Goal: Check status: Check status

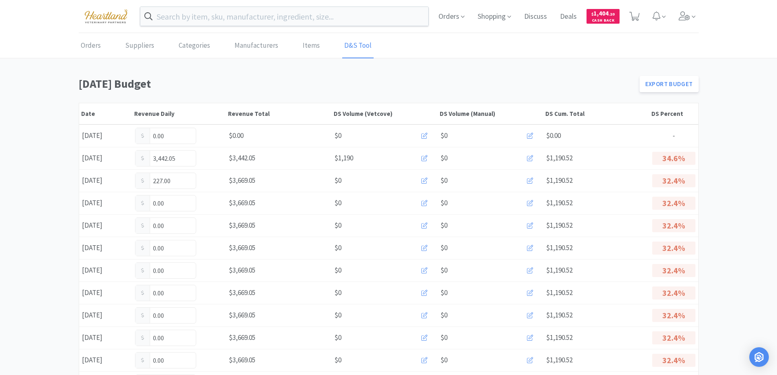
click at [86, 49] on link "Orders" at bounding box center [91, 45] width 24 height 25
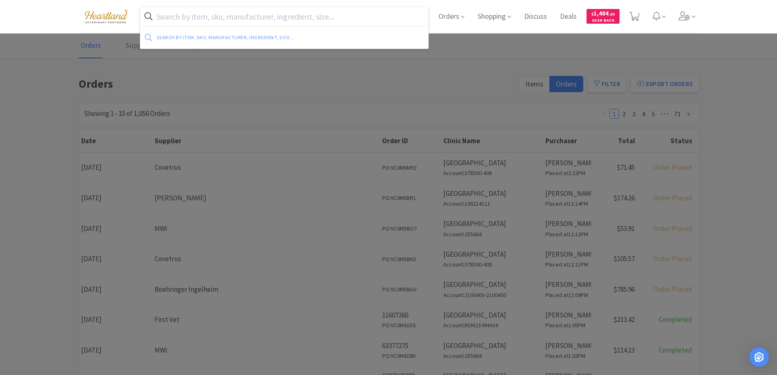
click at [178, 19] on input "text" at bounding box center [284, 16] width 288 height 19
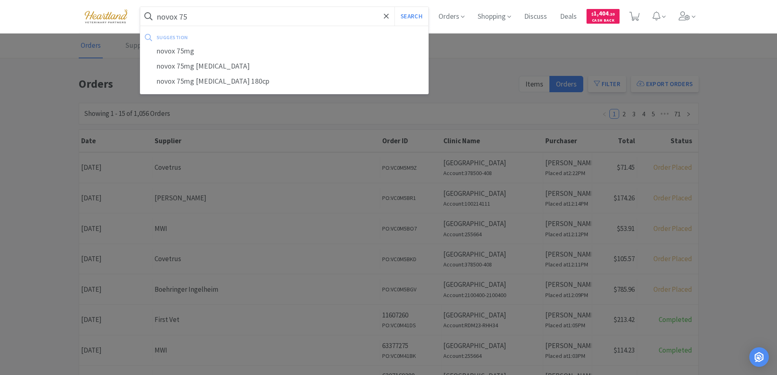
type input "novox 75"
click at [394, 7] on button "Search" at bounding box center [411, 16] width 34 height 19
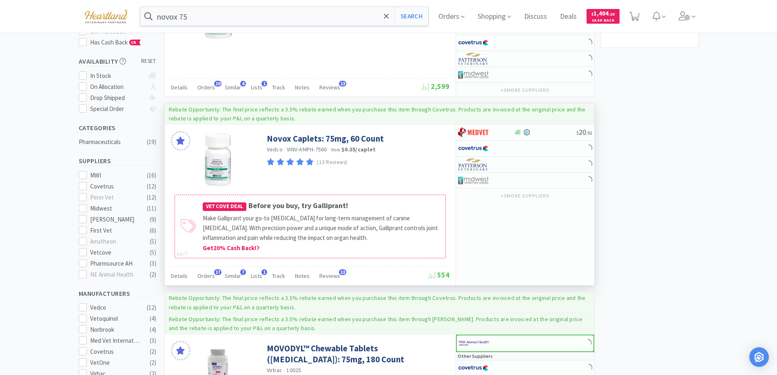
scroll to position [163, 0]
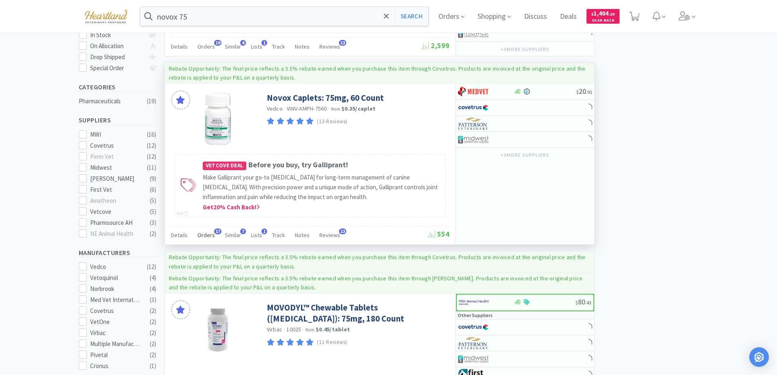
click at [210, 234] on span "Orders" at bounding box center [206, 234] width 18 height 7
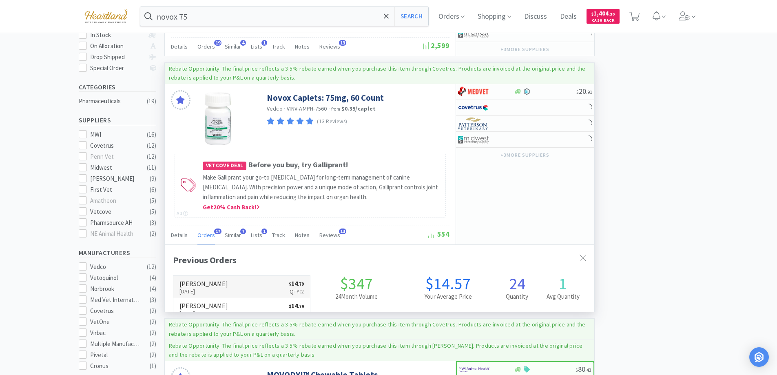
scroll to position [219, 429]
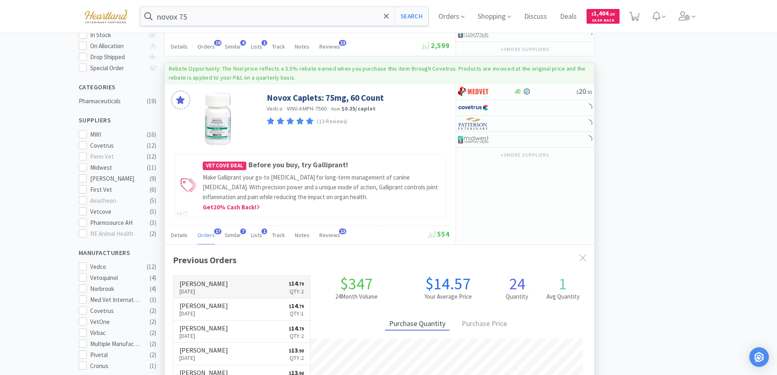
click at [216, 285] on link "[PERSON_NAME] [DATE] $ 14 . 79 Qty: 2" at bounding box center [241, 287] width 137 height 22
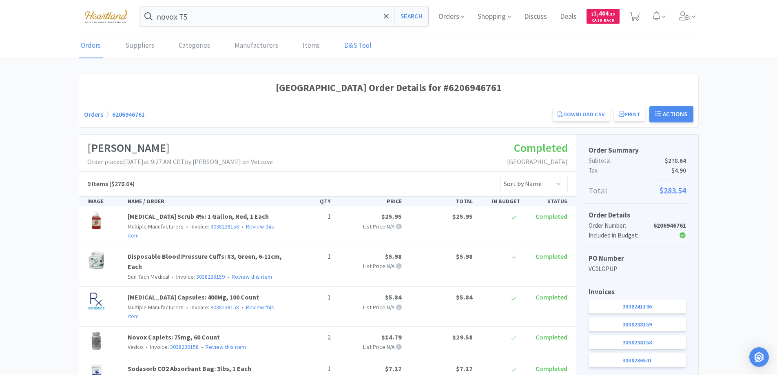
click at [348, 49] on link "D&S Tool" at bounding box center [357, 45] width 31 height 25
